Goal: Navigation & Orientation: Find specific page/section

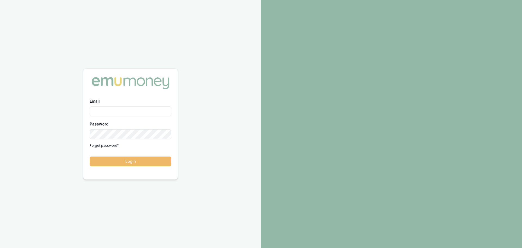
type input "[PERSON_NAME][EMAIL_ADDRESS][PERSON_NAME][DOMAIN_NAME]"
click at [141, 161] on button "Login" at bounding box center [131, 161] width 82 height 10
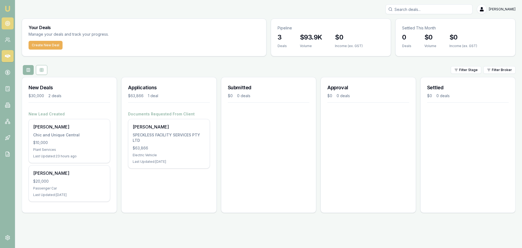
click at [12, 21] on link at bounding box center [8, 23] width 12 height 12
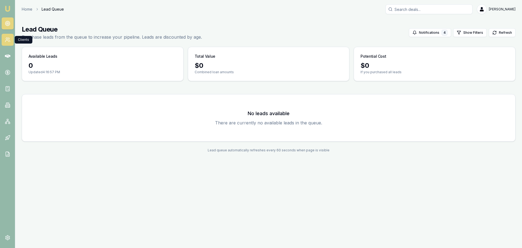
click at [9, 37] on icon at bounding box center [7, 39] width 5 height 5
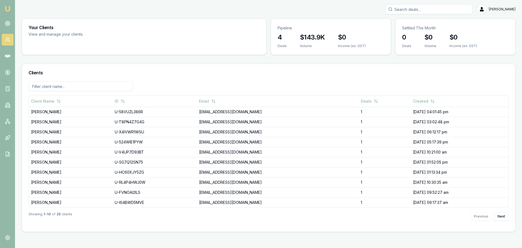
click at [1, 23] on nav "Emu Broker" at bounding box center [7, 82] width 15 height 164
click at [5, 23] on icon at bounding box center [7, 23] width 5 height 5
